Goal: Transaction & Acquisition: Subscribe to service/newsletter

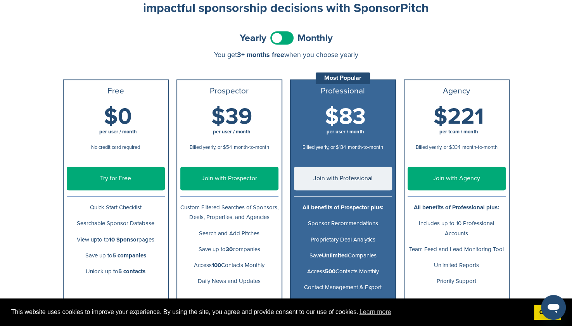
click at [268, 107] on h1 "$39 per user / month" at bounding box center [232, 122] width 98 height 35
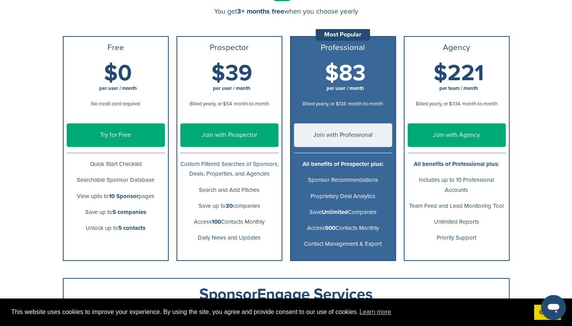
click at [251, 133] on link "Join with Prospector" at bounding box center [229, 135] width 98 height 24
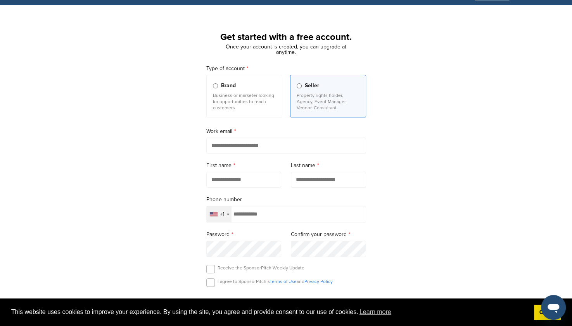
scroll to position [17, 0]
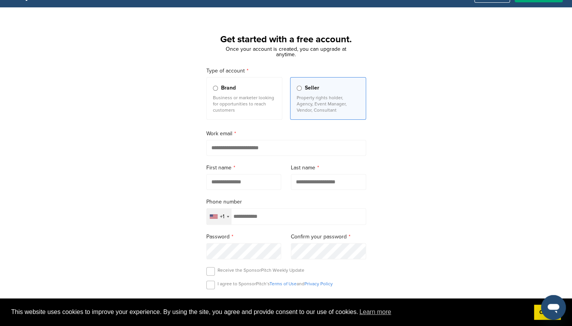
click at [217, 147] on input "email" at bounding box center [286, 148] width 160 height 16
type input "**********"
click at [227, 183] on input "text" at bounding box center [243, 182] width 75 height 16
type input "*******"
type input "******"
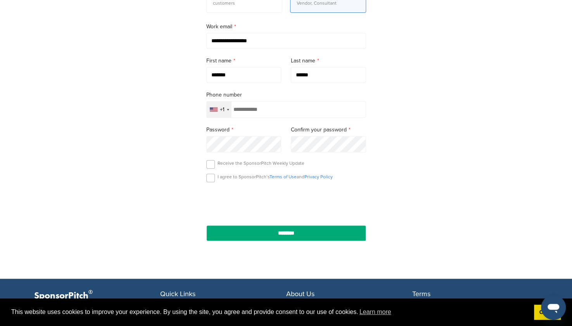
scroll to position [125, 0]
click at [209, 163] on label at bounding box center [210, 164] width 9 height 9
click at [210, 176] on label at bounding box center [210, 177] width 9 height 9
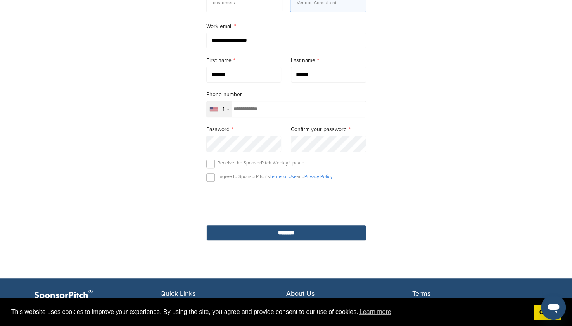
click at [258, 226] on input "********" at bounding box center [286, 233] width 160 height 16
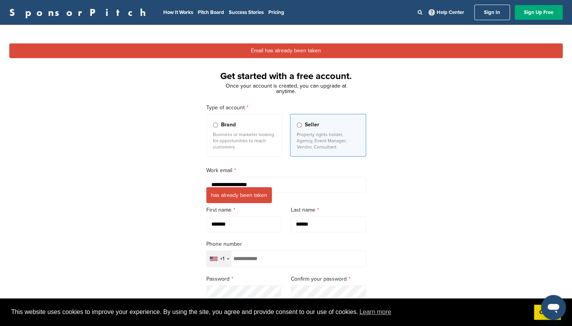
click at [488, 14] on link "Sign In" at bounding box center [492, 13] width 36 height 16
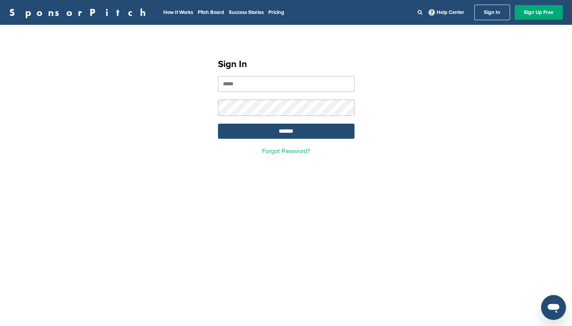
click at [306, 85] on input "email" at bounding box center [286, 84] width 137 height 16
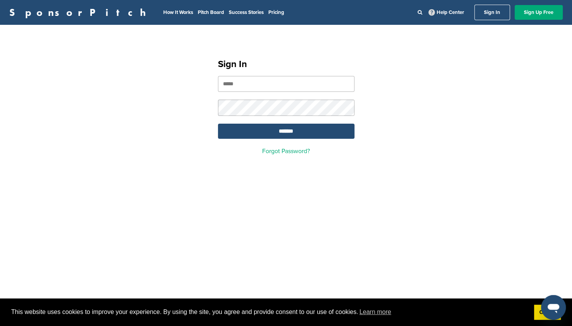
type input "**********"
click at [218, 124] on input "*******" at bounding box center [286, 131] width 137 height 15
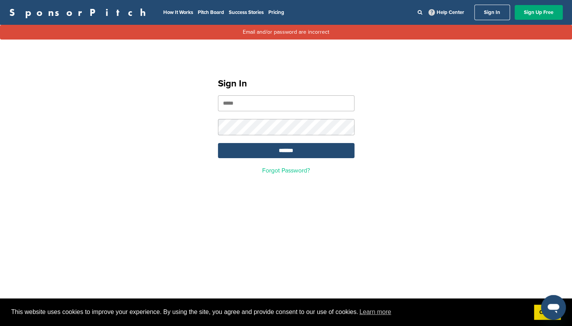
click at [280, 171] on link "Forgot Password?" at bounding box center [286, 171] width 48 height 8
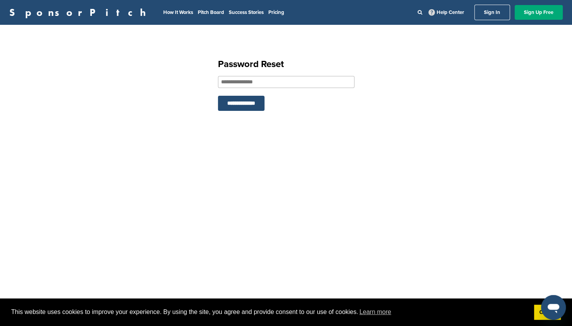
click at [234, 74] on div "**********" at bounding box center [286, 85] width 155 height 85
click at [233, 78] on input "email" at bounding box center [286, 82] width 137 height 12
type input "**********"
click at [218, 96] on input "**********" at bounding box center [241, 103] width 47 height 15
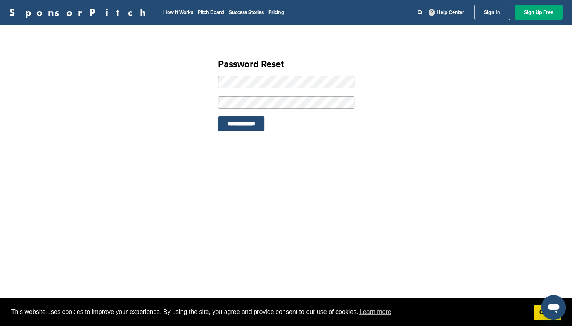
click at [218, 116] on input "**********" at bounding box center [241, 123] width 47 height 15
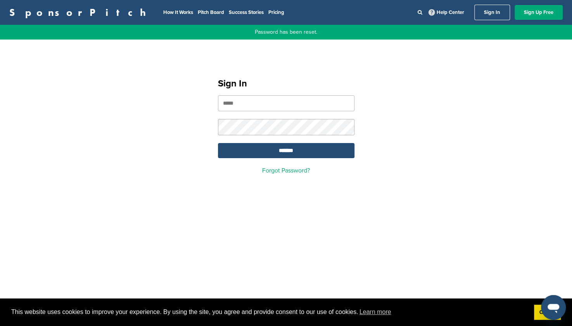
click at [272, 101] on input "email" at bounding box center [286, 103] width 137 height 16
type input "**********"
click at [218, 143] on input "*******" at bounding box center [286, 150] width 137 height 15
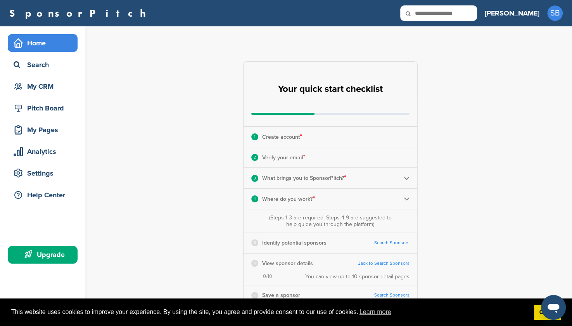
click at [278, 138] on p "Create account *" at bounding box center [282, 137] width 40 height 10
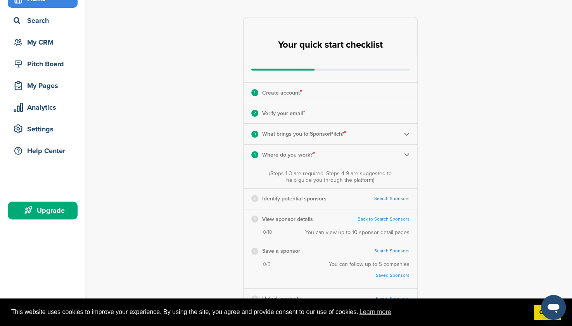
scroll to position [45, 0]
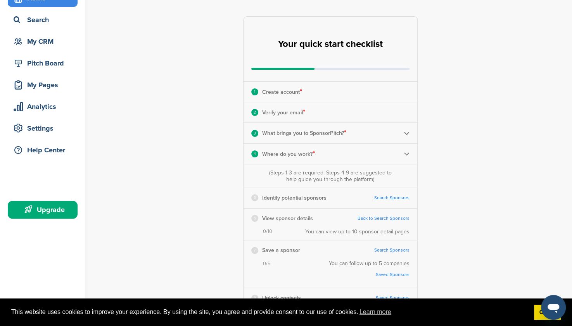
click at [404, 135] on img at bounding box center [407, 133] width 6 height 6
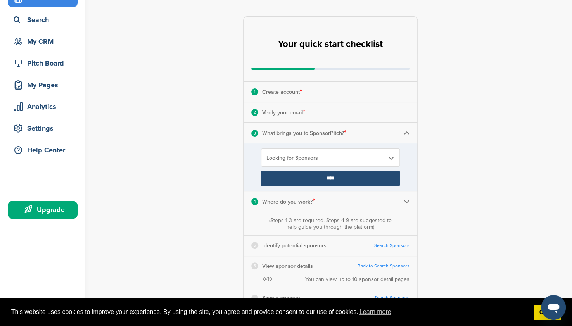
click at [399, 114] on div "2 Verify your email * Complete Steps 1-3 First" at bounding box center [331, 112] width 174 height 20
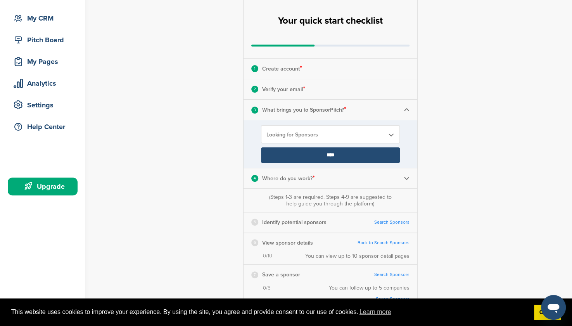
scroll to position [69, 0]
click at [407, 177] on img at bounding box center [407, 178] width 6 height 6
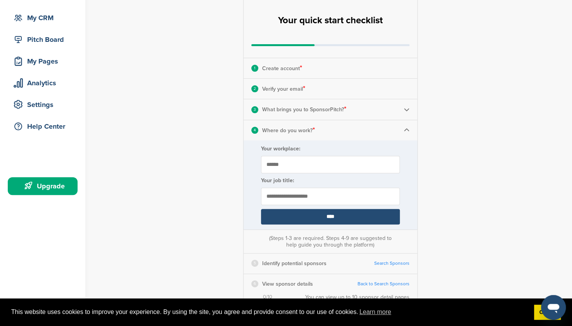
click at [375, 214] on input "****" at bounding box center [330, 217] width 139 height 16
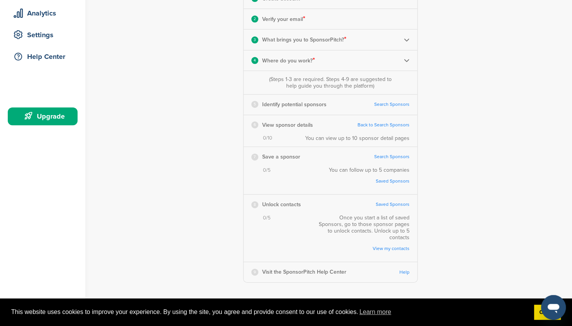
scroll to position [142, 0]
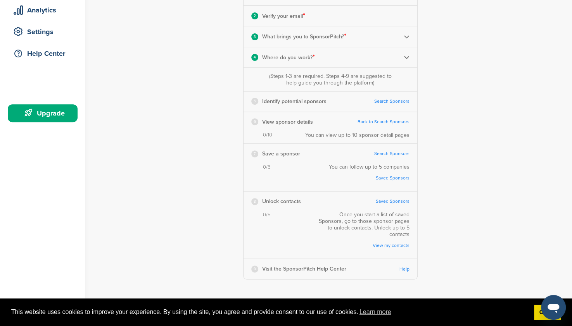
click at [392, 100] on link "Search Sponsors" at bounding box center [391, 102] width 35 height 6
click at [67, 82] on div "Home Search My CRM Pitch Board My Pages Analytics Settings Help Center Upgrade" at bounding box center [42, 9] width 85 height 249
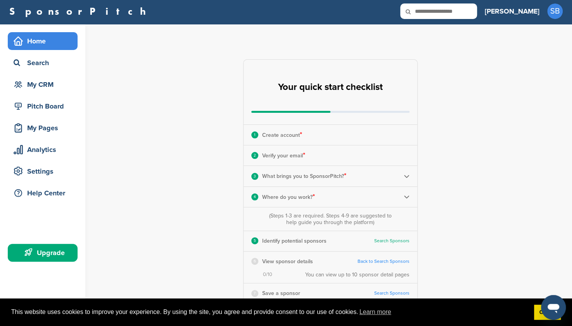
scroll to position [0, 0]
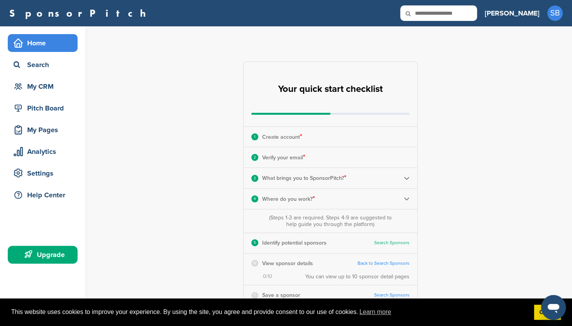
click at [52, 245] on div "Home Search My CRM Pitch Board My Pages Analytics Settings Help Center Upgrade" at bounding box center [42, 150] width 85 height 249
click at [53, 249] on div "Upgrade" at bounding box center [45, 255] width 66 height 14
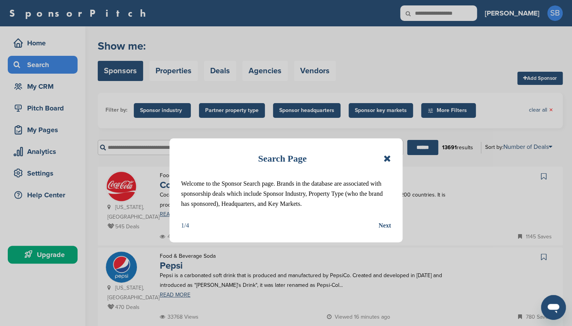
click at [387, 231] on div "Next" at bounding box center [385, 226] width 12 height 10
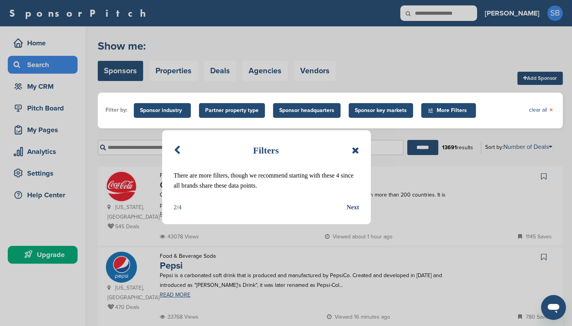
click at [352, 207] on div "Next" at bounding box center [353, 207] width 12 height 10
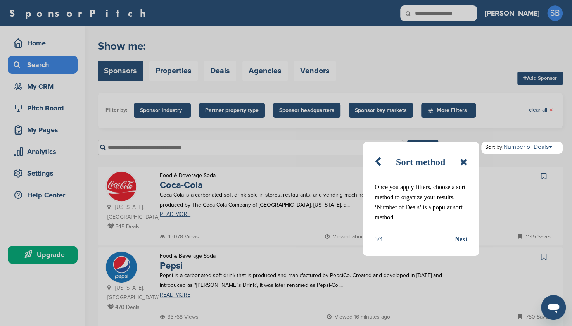
click at [456, 237] on div "Next" at bounding box center [461, 239] width 12 height 10
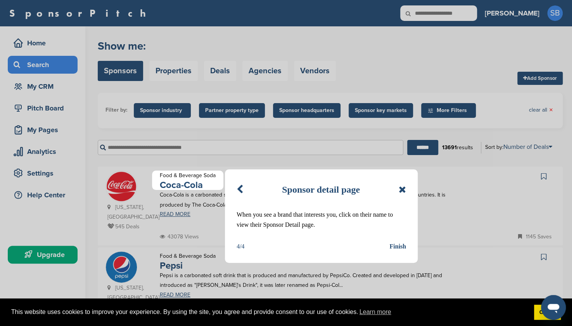
click at [396, 245] on div "Finish" at bounding box center [397, 247] width 17 height 10
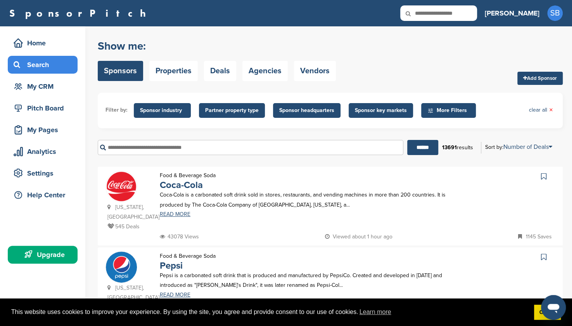
click at [185, 110] on span "Sponsor industry" at bounding box center [162, 110] width 57 height 15
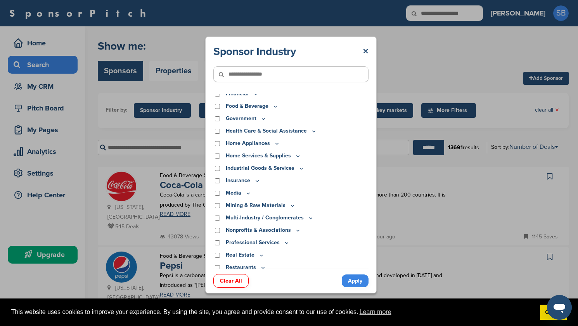
scroll to position [134, 0]
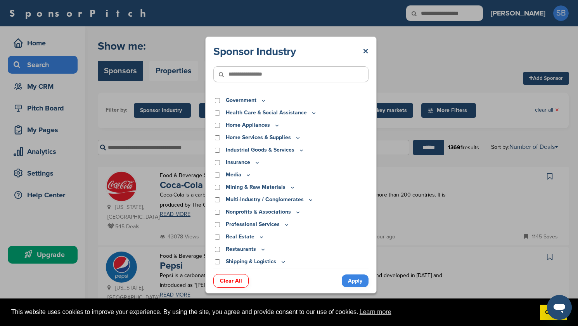
click at [247, 175] on icon at bounding box center [248, 175] width 3 height 1
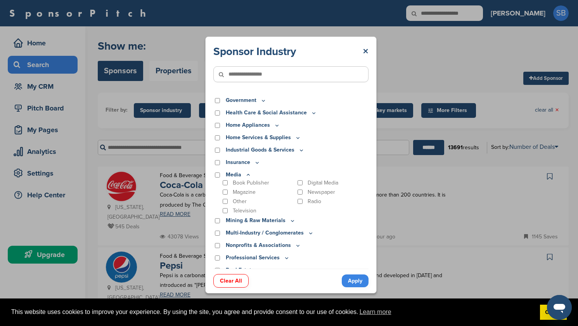
click at [247, 175] on icon at bounding box center [248, 175] width 6 height 7
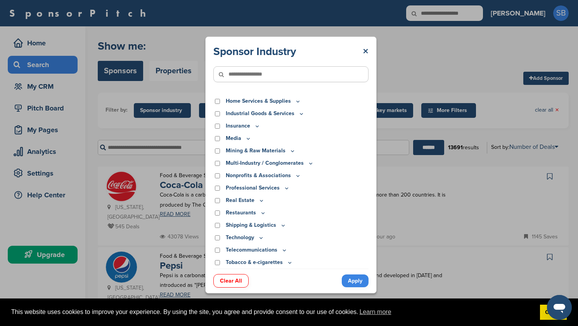
scroll to position [183, 0]
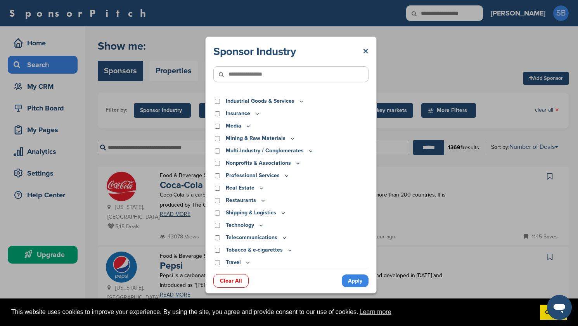
click at [364, 55] on link "×" at bounding box center [366, 52] width 6 height 14
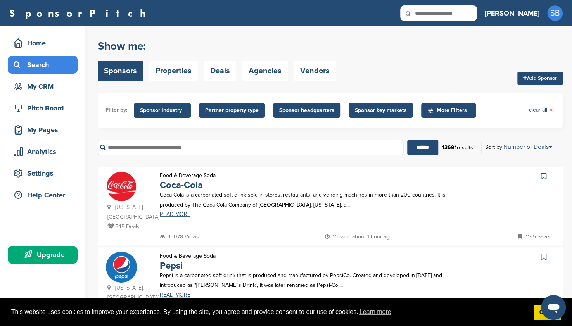
click at [387, 111] on span "Sponsor key markets" at bounding box center [381, 110] width 52 height 9
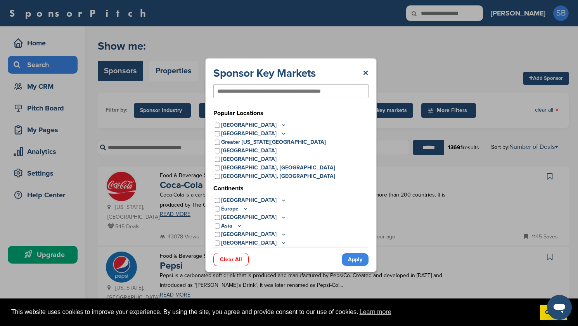
drag, startPoint x: 258, startPoint y: 151, endPoint x: 241, endPoint y: 123, distance: 32.9
click at [241, 123] on p "United States" at bounding box center [254, 125] width 66 height 9
click at [280, 124] on icon at bounding box center [283, 125] width 6 height 7
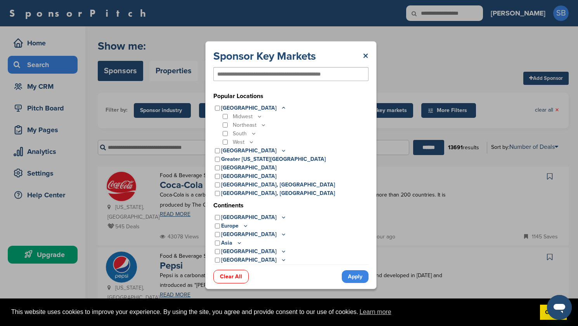
click at [251, 142] on icon at bounding box center [251, 142] width 6 height 7
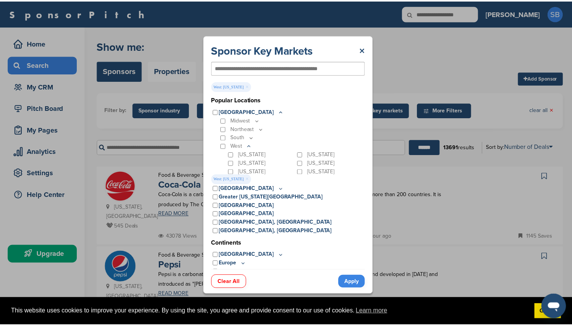
scroll to position [32, 0]
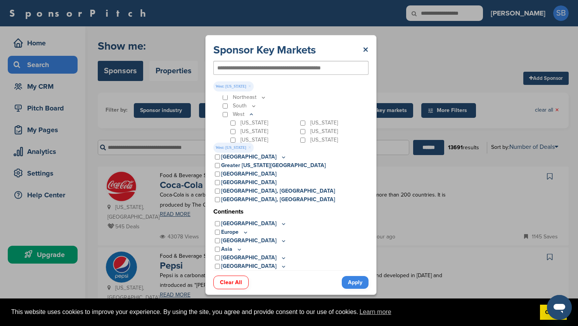
click at [354, 281] on link "Apply" at bounding box center [355, 282] width 27 height 13
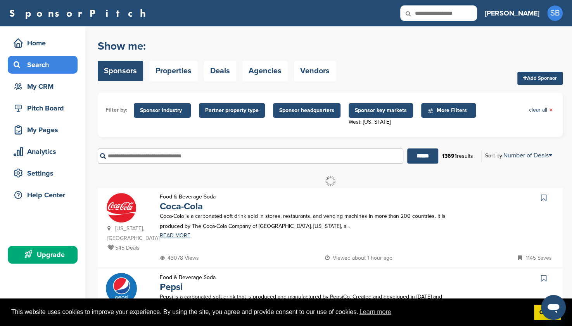
click at [441, 111] on span "More Filters" at bounding box center [449, 110] width 45 height 9
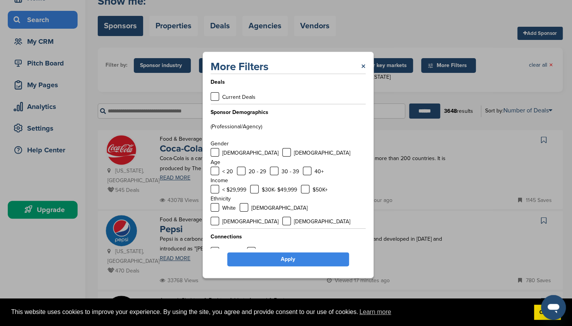
scroll to position [45, 0]
click at [363, 69] on link "×" at bounding box center [363, 67] width 5 height 14
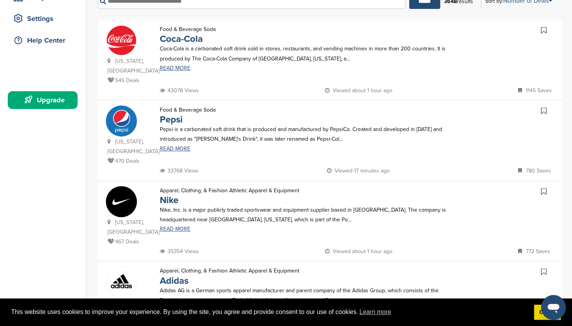
scroll to position [0, 0]
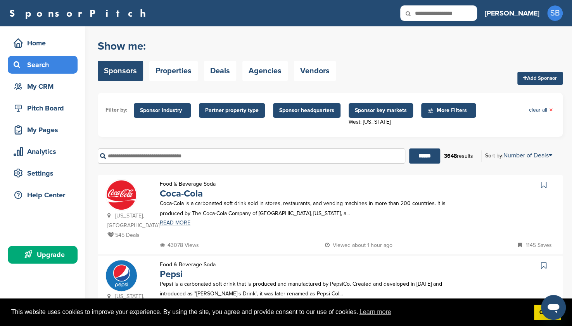
click at [222, 109] on span "Partner property type" at bounding box center [232, 110] width 54 height 9
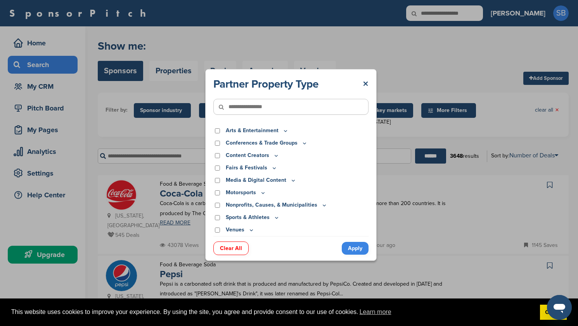
click at [283, 130] on icon at bounding box center [285, 131] width 6 height 7
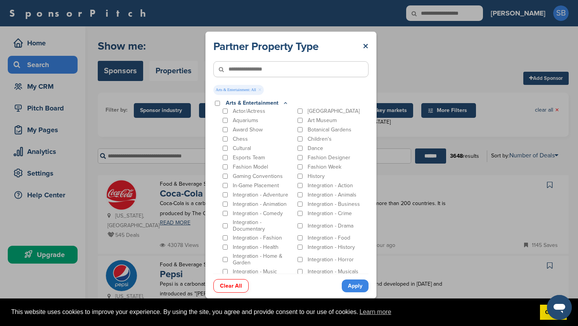
click at [356, 284] on link "Apply" at bounding box center [355, 286] width 27 height 13
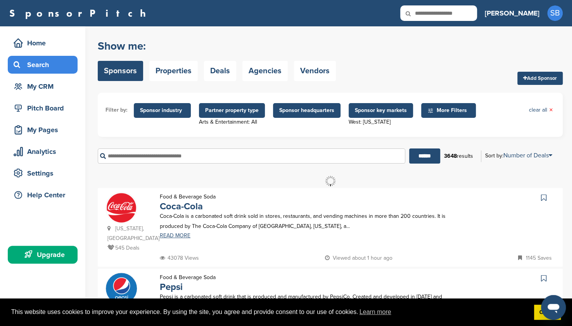
click at [221, 110] on span "Partner property type" at bounding box center [232, 110] width 54 height 9
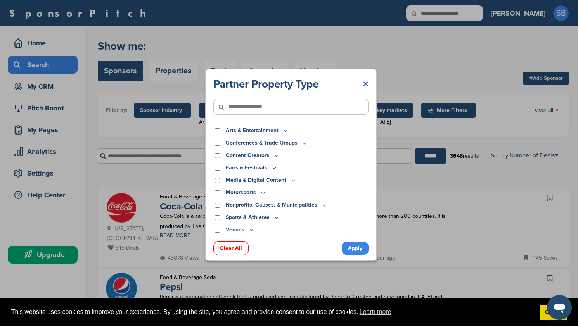
click at [363, 81] on link "×" at bounding box center [366, 84] width 6 height 14
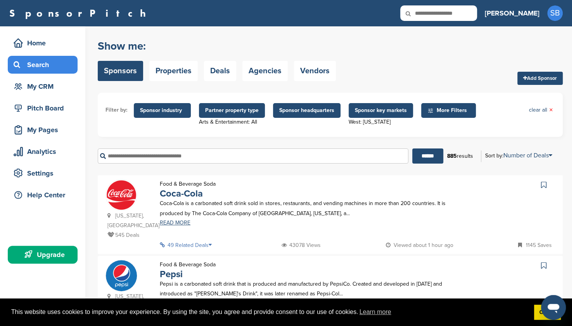
click at [306, 111] on span "Sponsor headquarters" at bounding box center [306, 110] width 55 height 9
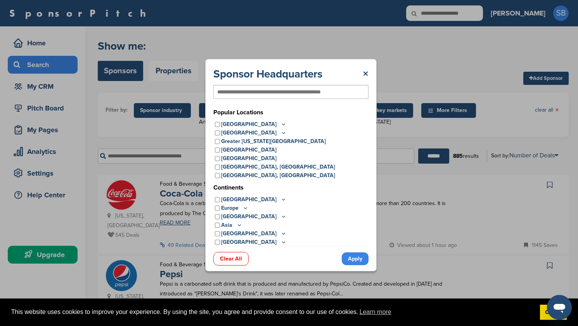
click at [261, 119] on div "Popular Locations United States Midwest Illinois Indiana Iowa Kansas Minnesota …" at bounding box center [290, 177] width 155 height 139
click at [280, 122] on icon at bounding box center [283, 124] width 6 height 7
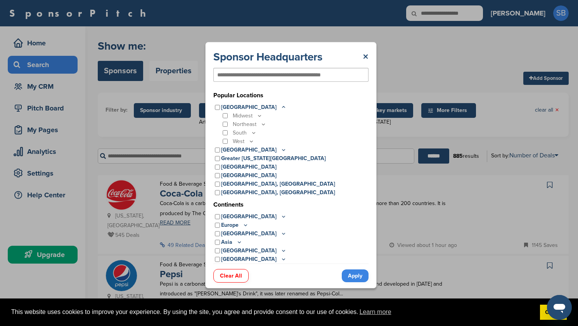
click at [251, 143] on icon at bounding box center [251, 141] width 6 height 7
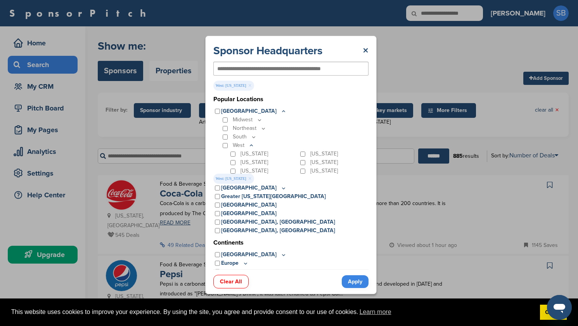
click at [352, 280] on link "Apply" at bounding box center [355, 281] width 27 height 13
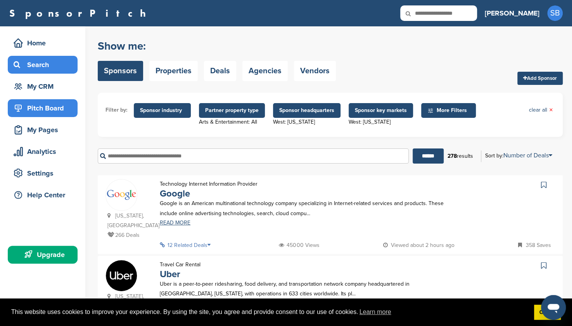
click at [41, 105] on div "Pitch Board" at bounding box center [45, 108] width 66 height 14
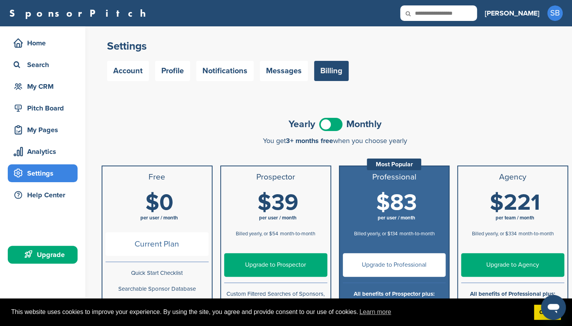
scroll to position [66, 0]
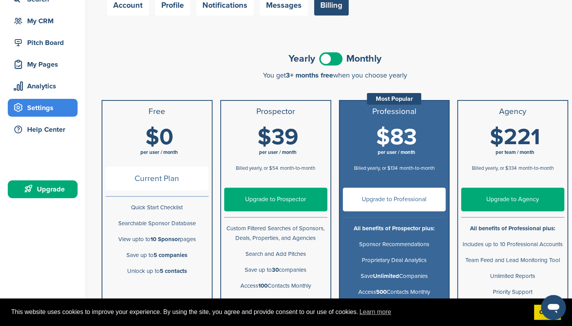
click at [250, 198] on link "Upgrade to Prospector" at bounding box center [275, 200] width 103 height 24
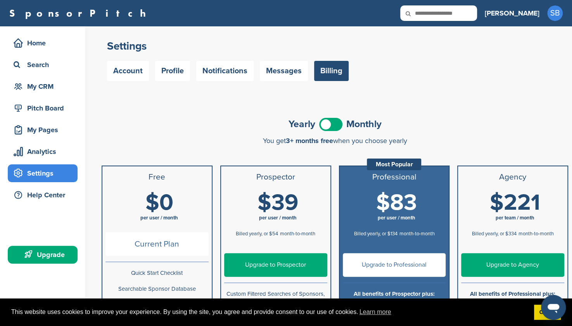
click at [323, 124] on span at bounding box center [330, 124] width 23 height 13
click at [284, 262] on link "Upgrade to Prospector" at bounding box center [275, 265] width 103 height 24
